Goal: Transaction & Acquisition: Purchase product/service

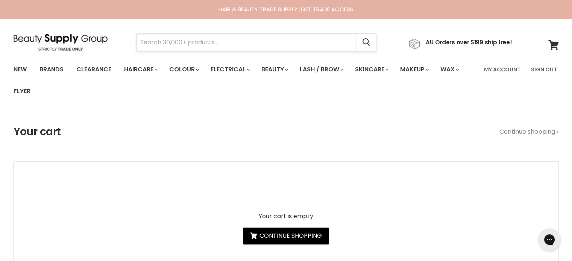
click at [168, 42] on input "Search" at bounding box center [246, 42] width 220 height 17
paste input "Base Blonde ++ Instant Toner"
type input "Base Blonde ++ Instant Toner"
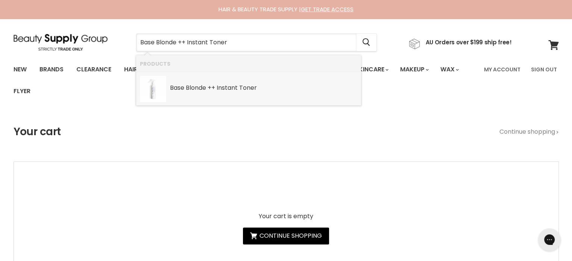
click at [224, 92] on link "Base Blonde ++ Instant Toner SKU: 9342422010139 Base" at bounding box center [248, 89] width 217 height 26
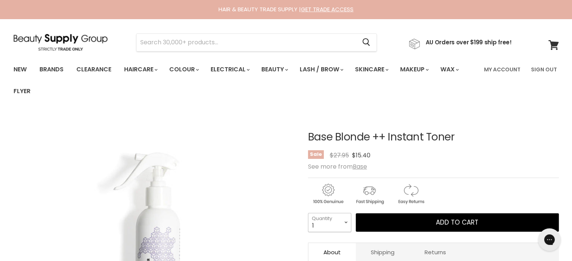
click at [344, 221] on select "1 2 3 4 5 6 7 8 9 10+" at bounding box center [329, 222] width 43 height 19
select select "2"
click at [308, 213] on select "1 2 3 4 5 6 7 8 9 10+" at bounding box center [329, 222] width 43 height 19
type input "2"
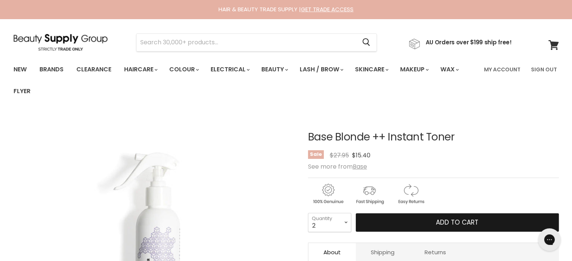
click at [434, 218] on button "Add to cart" at bounding box center [457, 223] width 203 height 19
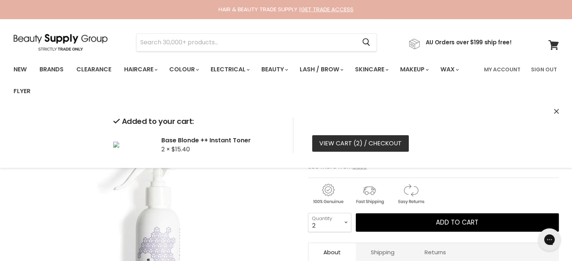
click at [348, 142] on link "View cart ( 2 ) / Checkout" at bounding box center [360, 143] width 97 height 17
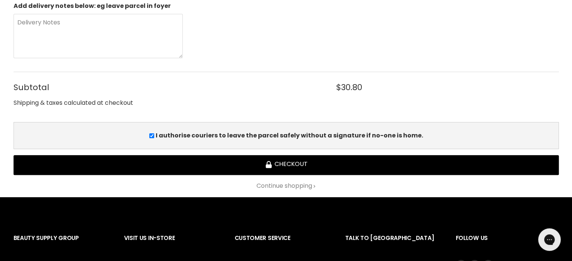
scroll to position [226, 0]
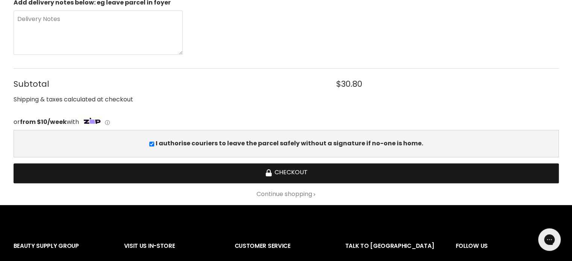
click at [283, 169] on button "Checkout" at bounding box center [286, 174] width 545 height 20
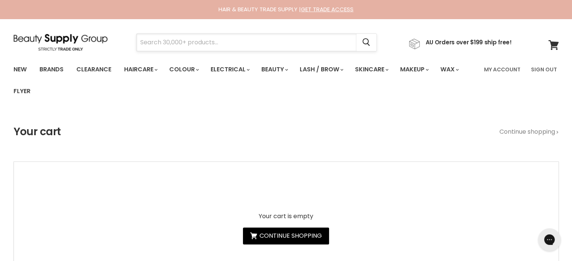
click at [176, 39] on input "Search" at bounding box center [246, 42] width 220 height 17
paste input "milkshake Colour Whipped Cream - Intense Grey"
type input "milkshake Colour Whipped Cream - Intense Grey"
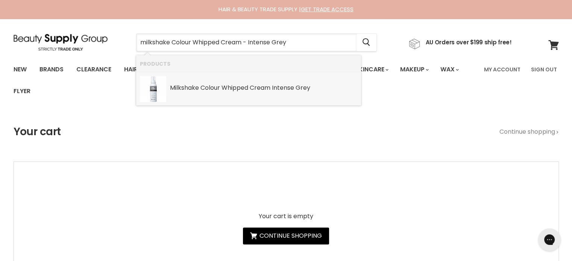
click at [234, 92] on link "Milkshake Colour Whipped Cream Intense Grey SKU: MRST-WHIPINTGREY Milkshake" at bounding box center [248, 89] width 217 height 26
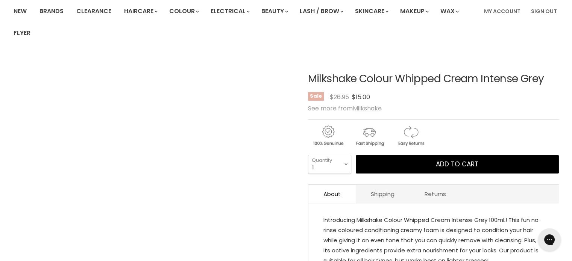
scroll to position [75, 0]
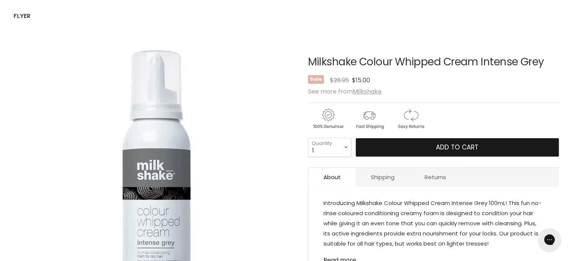
click at [436, 150] on span "Add to cart" at bounding box center [457, 147] width 42 height 9
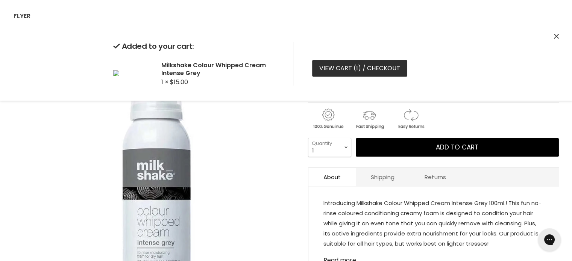
click at [356, 69] on span "1" at bounding box center [357, 68] width 2 height 9
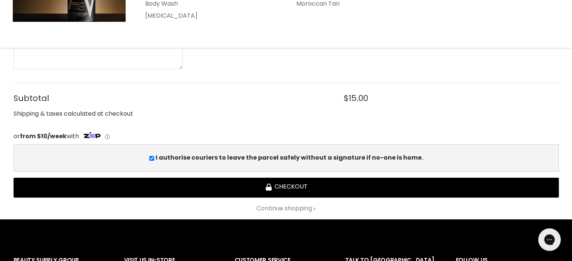
scroll to position [226, 0]
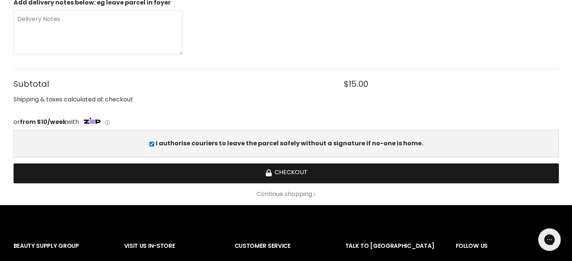
click at [297, 174] on button "Checkout" at bounding box center [286, 174] width 545 height 20
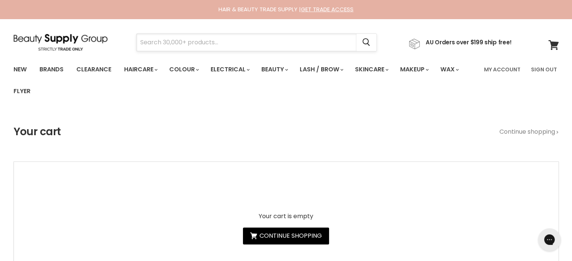
paste input "Davroe Argan Oil Instant Treatment"
type input "Davroe Argan Oil Instant Treatment"
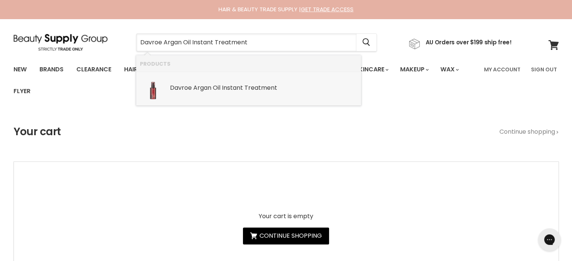
click at [217, 91] on b "Oil" at bounding box center [217, 87] width 8 height 9
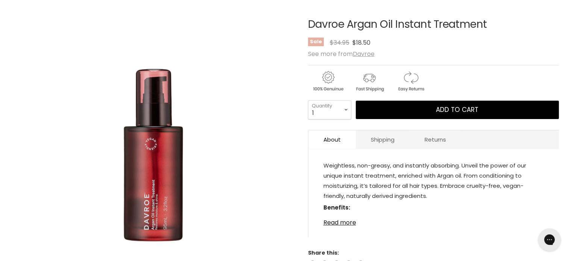
scroll to position [113, 0]
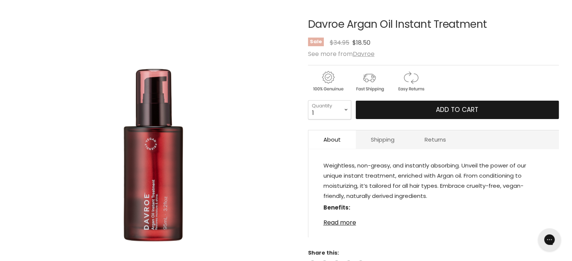
click at [430, 106] on button "Add to cart" at bounding box center [457, 110] width 203 height 19
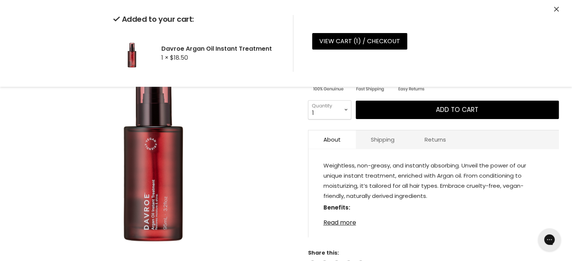
click at [558, 8] on icon "Close" at bounding box center [556, 9] width 5 height 5
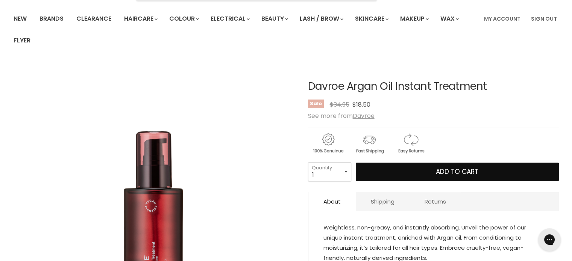
scroll to position [0, 0]
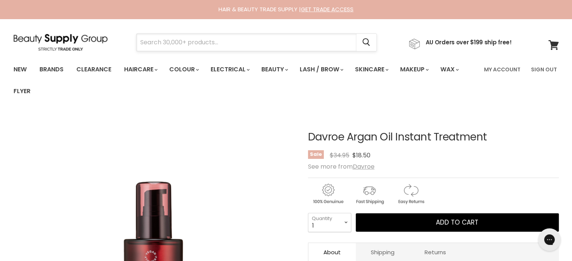
paste input "Davroe Curlicue Curl Gel"
type input "Davroe Curlicue Curl Gel"
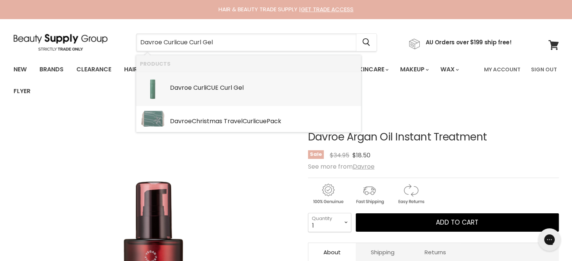
click at [232, 86] on div "Davroe Curl iCUE Curl Gel" at bounding box center [263, 89] width 187 height 8
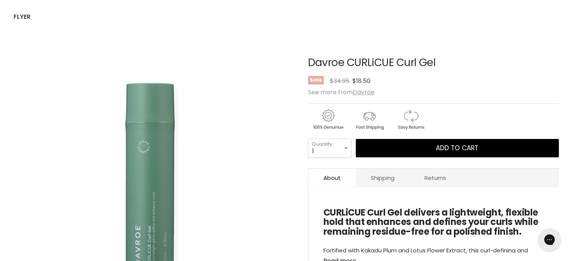
scroll to position [75, 0]
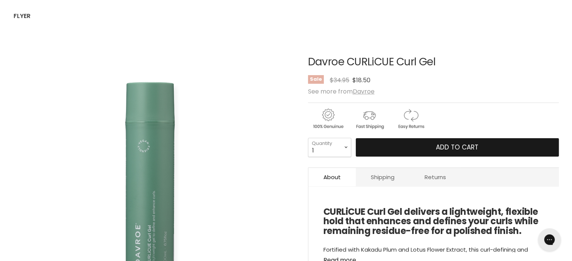
click at [436, 147] on span "Add to cart" at bounding box center [457, 147] width 42 height 9
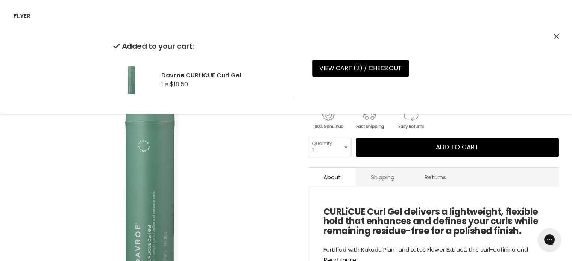
click at [555, 36] on icon "Close" at bounding box center [556, 36] width 5 height 5
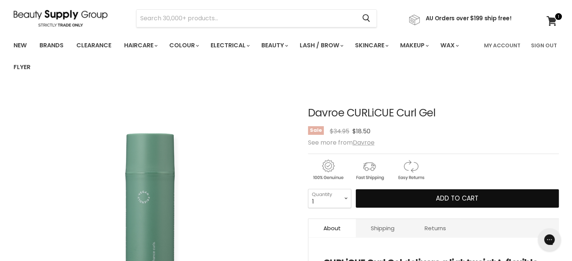
scroll to position [0, 0]
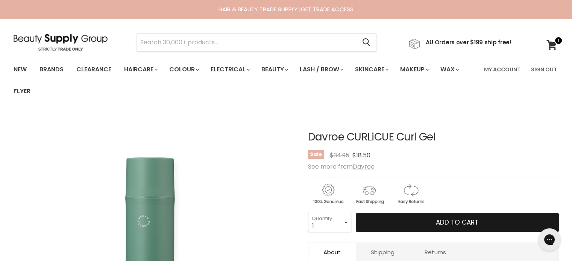
click at [438, 222] on span "Add to cart" at bounding box center [457, 222] width 42 height 9
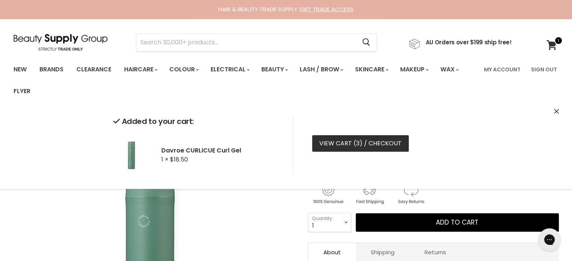
click at [351, 140] on link "View cart ( 3 ) / Checkout" at bounding box center [360, 143] width 97 height 17
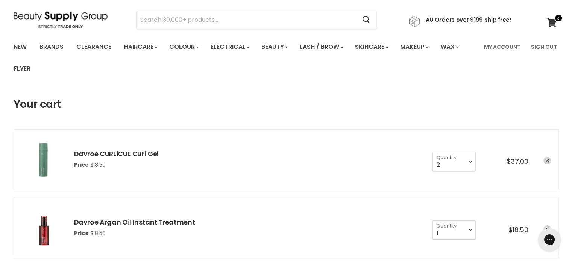
scroll to position [75, 0]
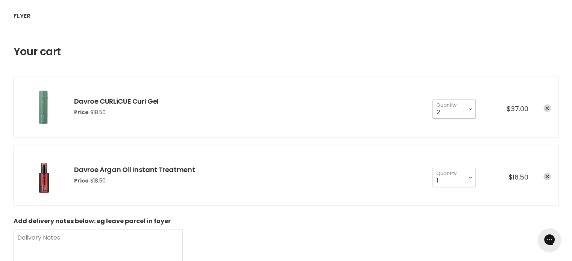
click at [471, 111] on select "1 2 3 4 5 6 7 8 9 10+" at bounding box center [453, 109] width 43 height 19
select select "1"
click at [432, 100] on select "1 2 3 4 5 6 7 8 9 10+" at bounding box center [453, 109] width 43 height 19
type input "1"
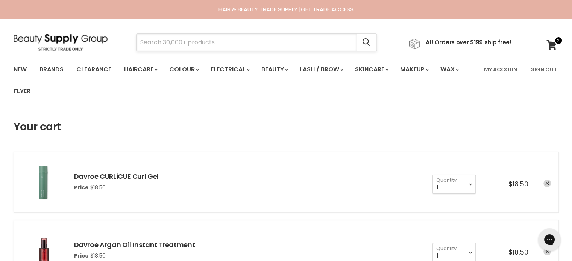
paste input "Davroe Smooth"
type input "Davroe Smooth"
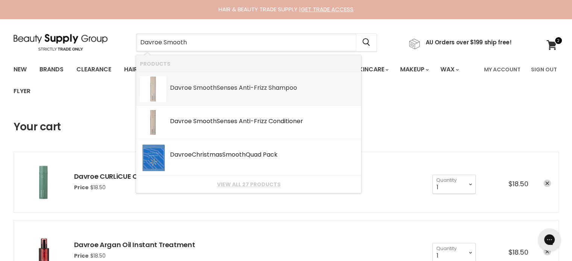
click at [203, 89] on b "Smooth" at bounding box center [204, 87] width 23 height 9
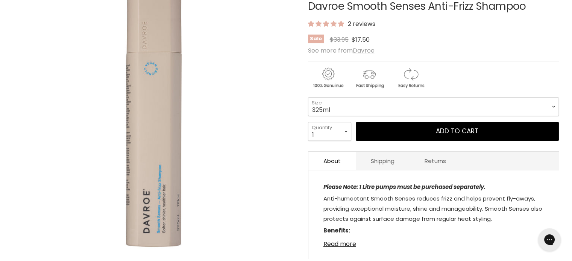
scroll to position [150, 0]
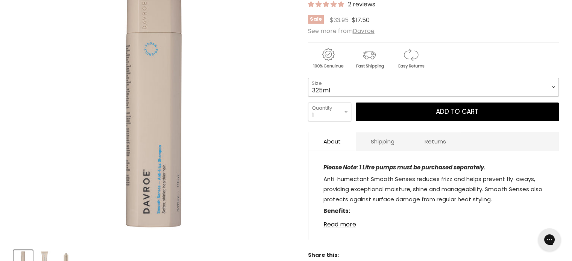
click at [352, 88] on select "325ml 100ml 1 Litre" at bounding box center [433, 87] width 251 height 19
click at [308, 78] on select "325ml 100ml 1 Litre" at bounding box center [433, 87] width 251 height 19
select select "1 Litre"
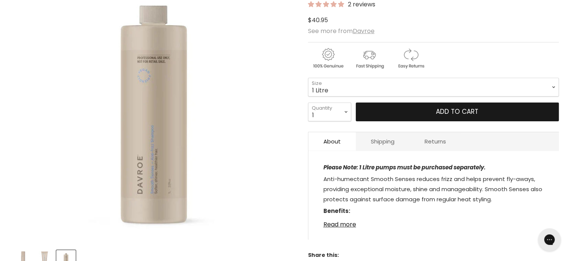
click at [435, 116] on button "Add to cart" at bounding box center [457, 112] width 203 height 19
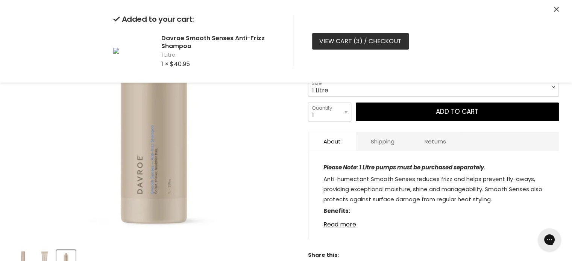
click at [374, 40] on link "View cart ( 3 ) / Checkout" at bounding box center [360, 41] width 97 height 17
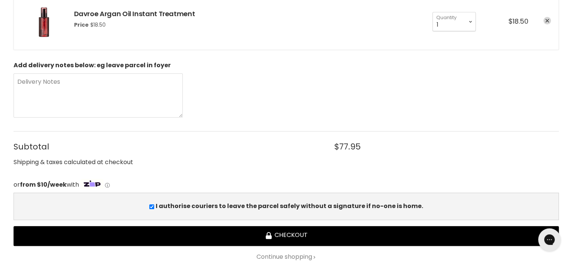
scroll to position [301, 0]
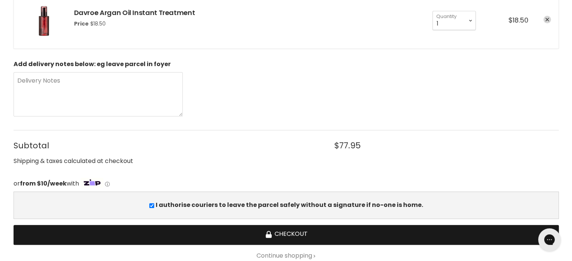
click at [277, 233] on button "Checkout" at bounding box center [286, 235] width 545 height 20
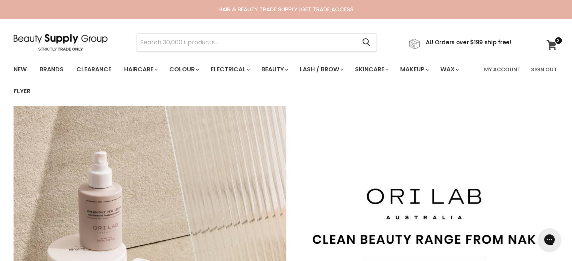
click at [554, 42] on span at bounding box center [558, 40] width 8 height 8
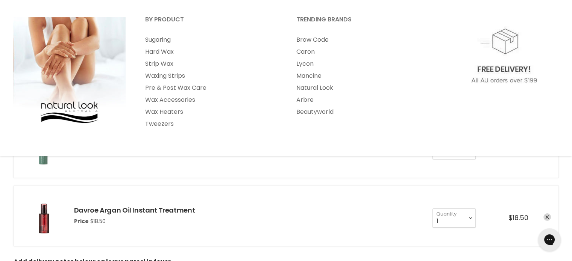
scroll to position [113, 0]
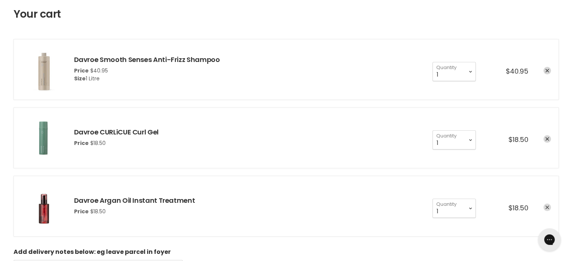
click at [549, 206] on link "remove Davroe Argan Oil Instant Treatment" at bounding box center [547, 208] width 8 height 8
click at [548, 136] on link "remove Davroe CURLiCUE Curl Gel" at bounding box center [547, 139] width 8 height 8
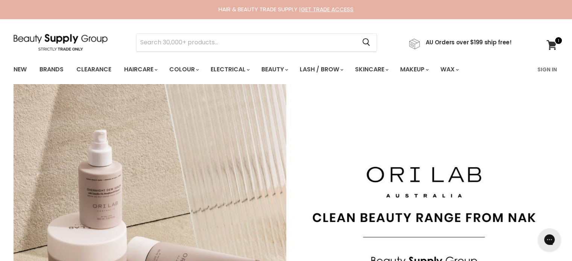
click at [546, 69] on link "Sign In" at bounding box center [547, 70] width 29 height 16
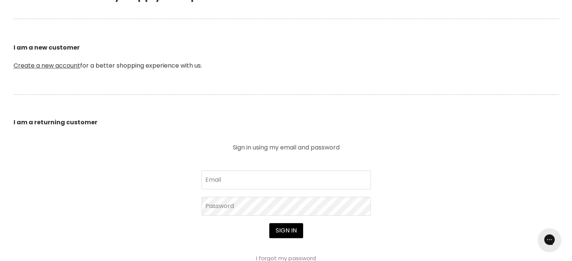
scroll to position [263, 0]
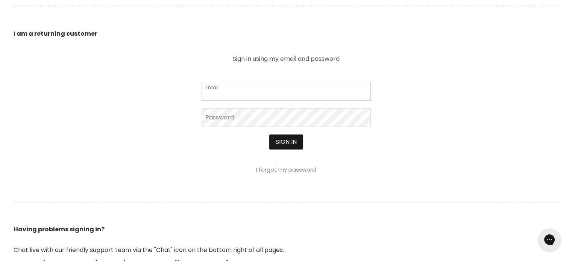
type input "[EMAIL_ADDRESS][DOMAIN_NAME]"
click at [285, 141] on button "Sign in" at bounding box center [286, 142] width 34 height 15
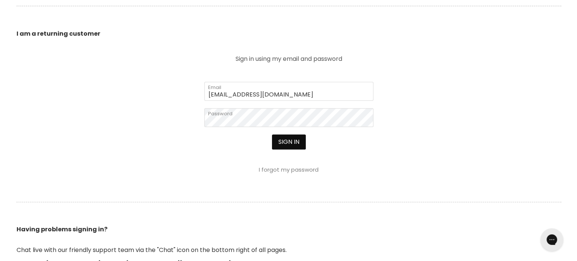
scroll to position [264, 0]
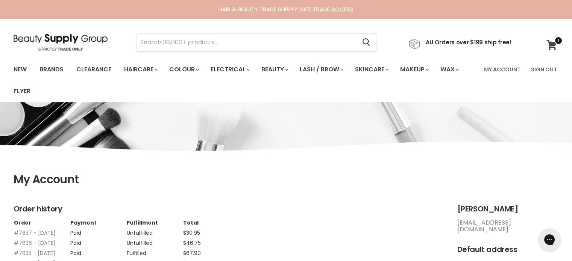
click at [549, 48] on icon at bounding box center [551, 45] width 10 height 10
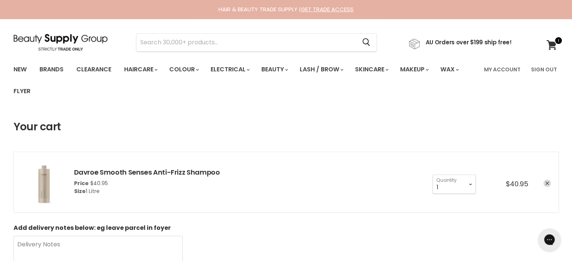
click at [548, 184] on icon "remove Davroe Smooth Senses Anti-Frizz Shampoo" at bounding box center [547, 184] width 4 height 4
